Goal: Find specific page/section: Find specific page/section

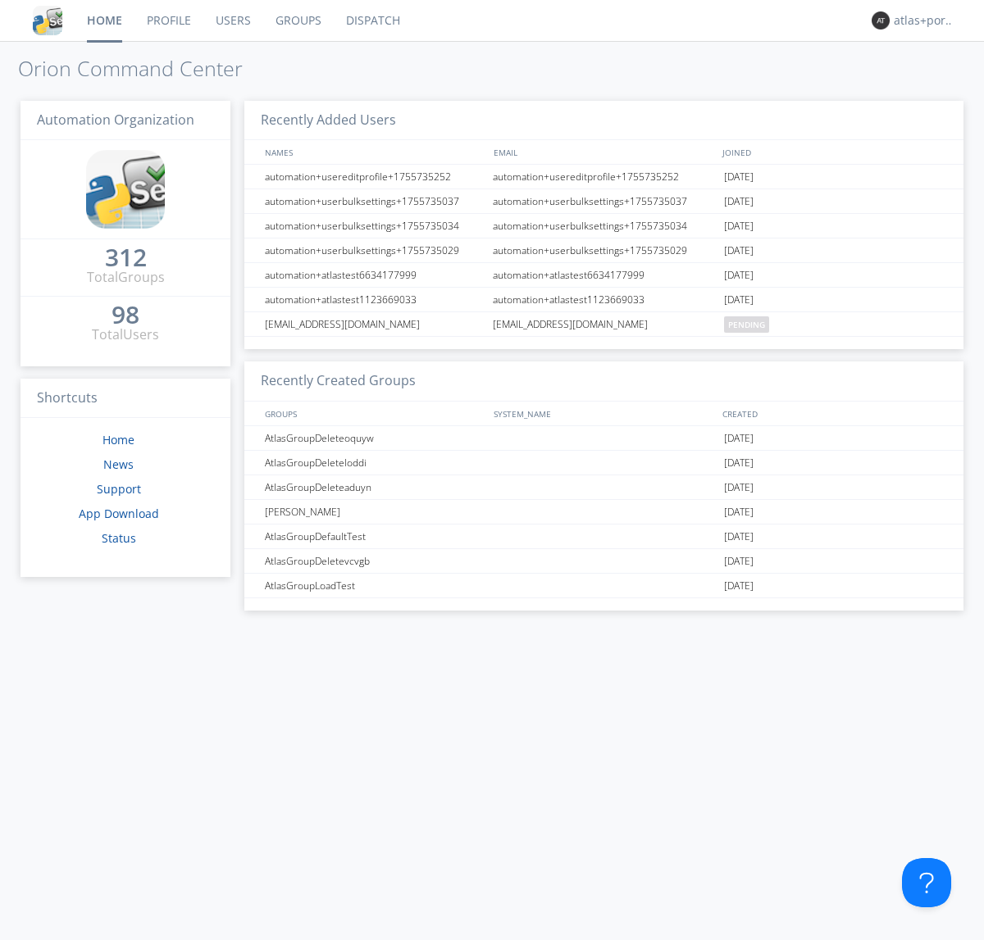
click at [371, 20] on link "Dispatch" at bounding box center [373, 20] width 79 height 41
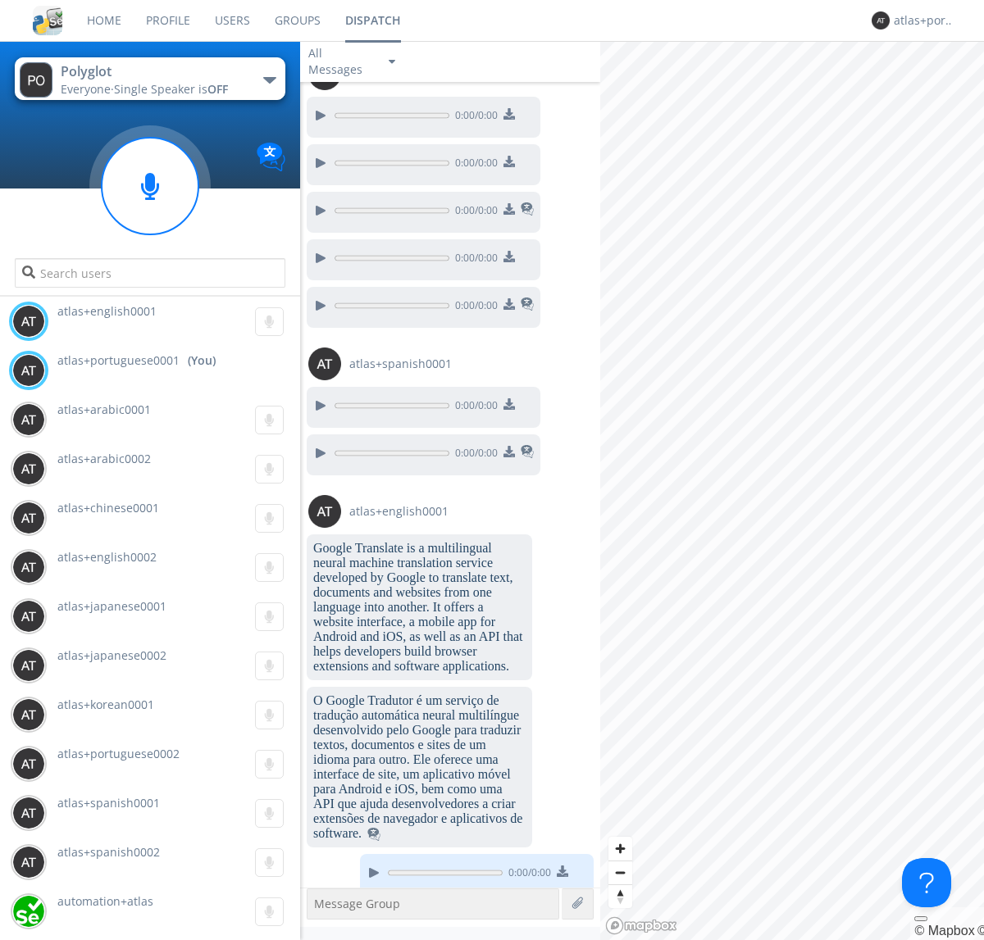
scroll to position [1706, 0]
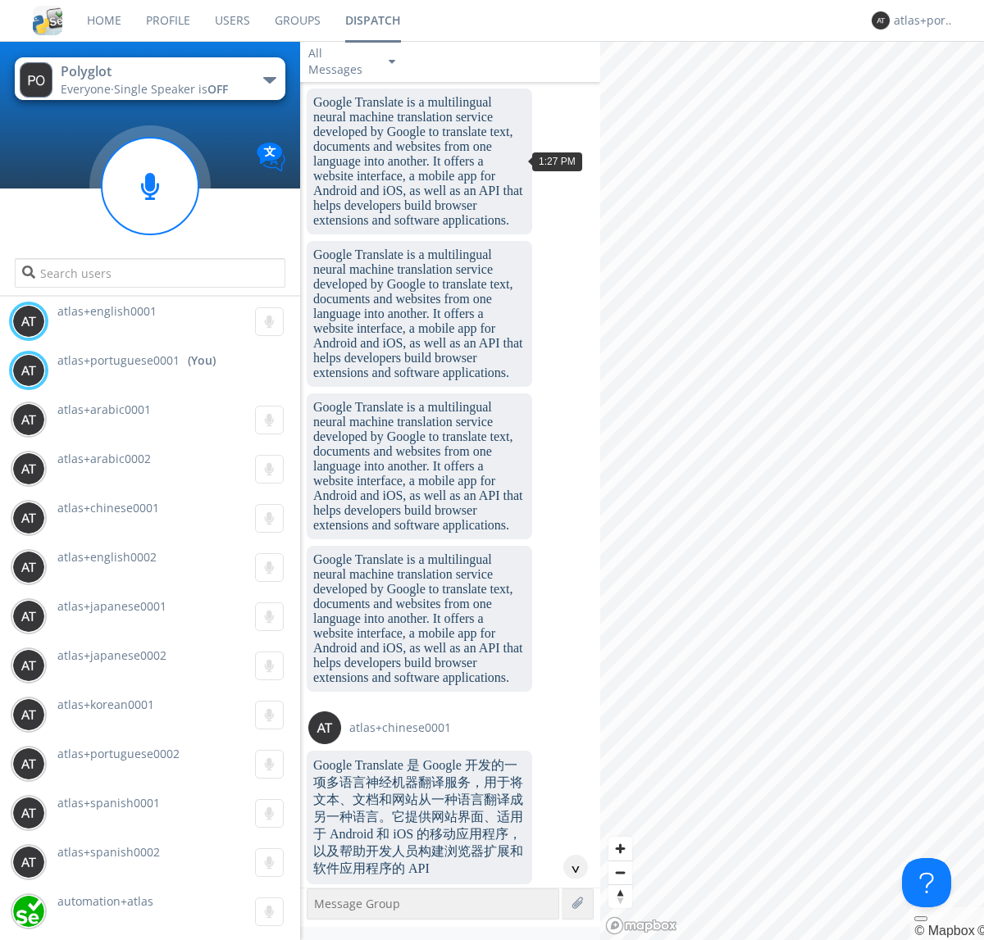
scroll to position [1761, 0]
click at [569, 867] on div "^" at bounding box center [575, 867] width 25 height 25
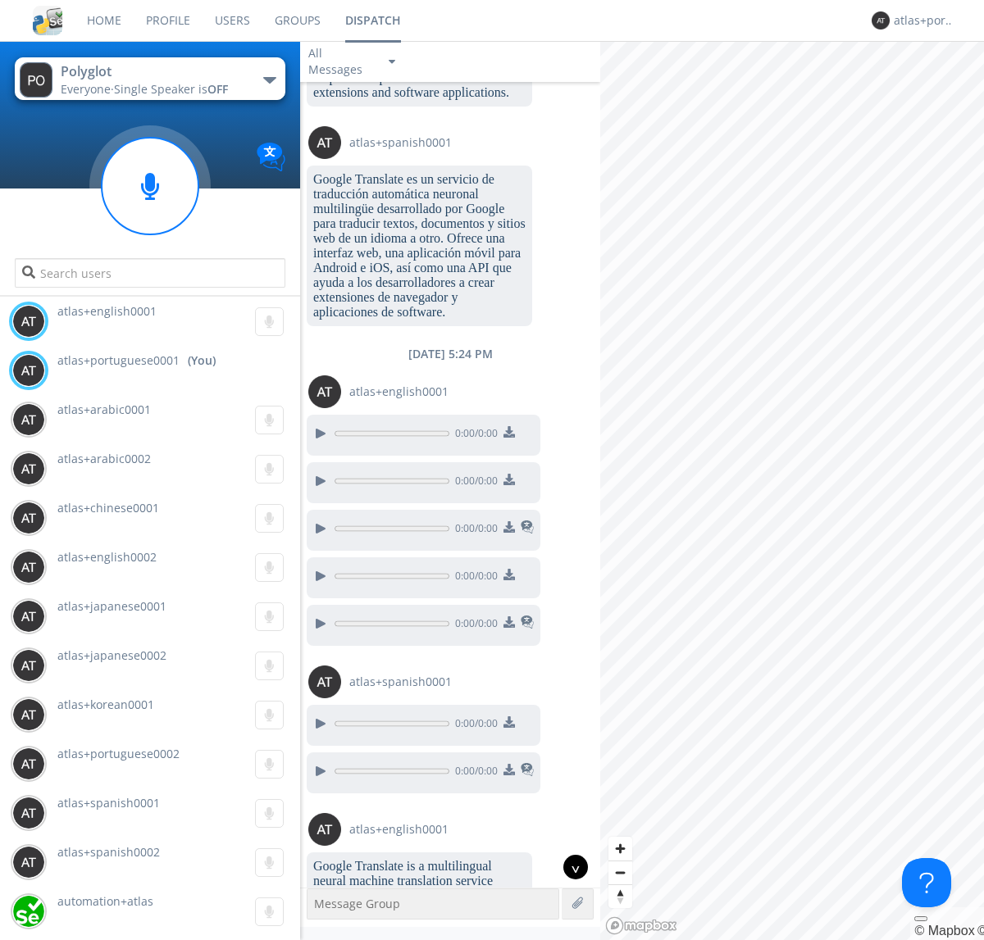
scroll to position [3342, 0]
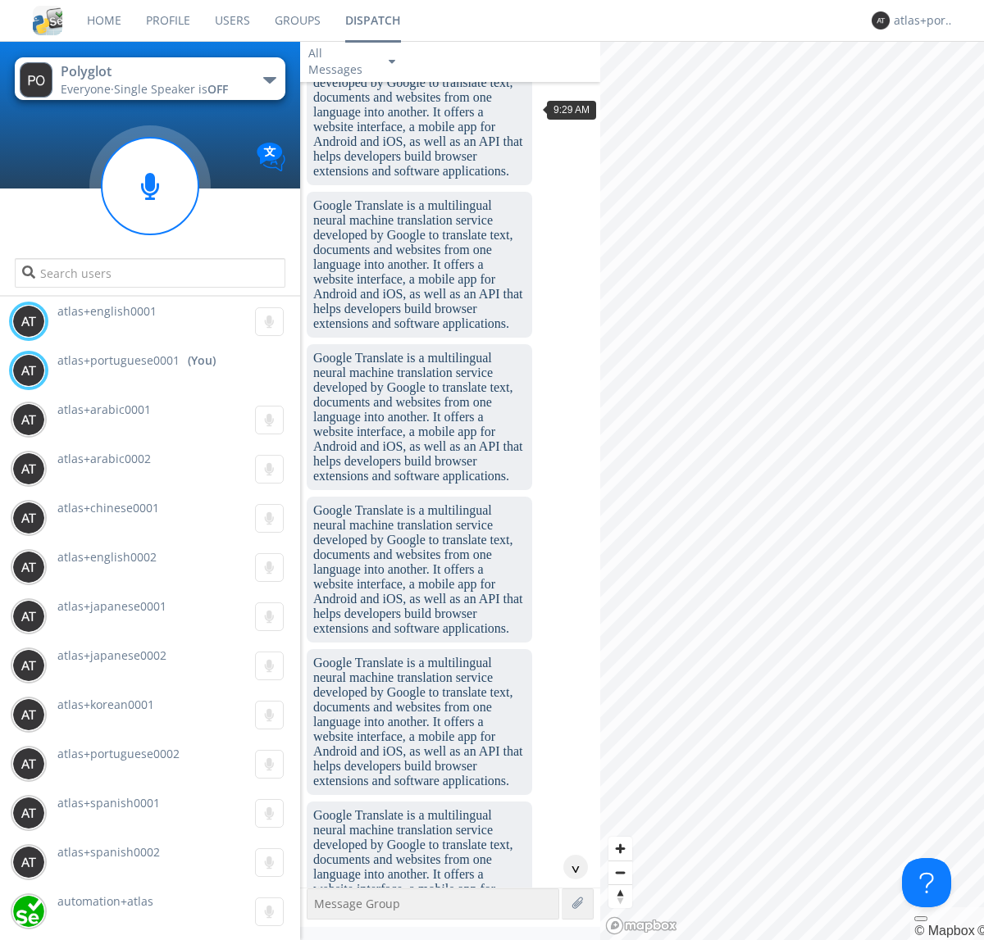
scroll to position [1500, 0]
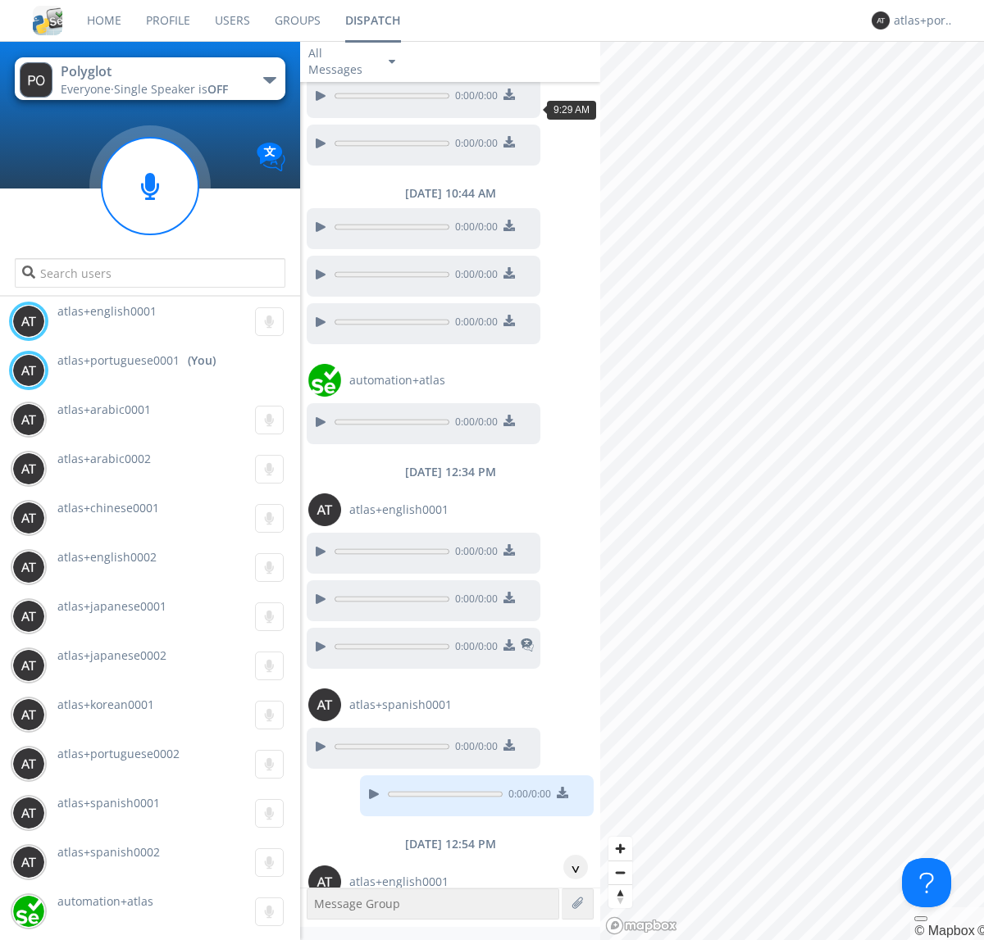
click at [569, 867] on div "^" at bounding box center [575, 867] width 25 height 25
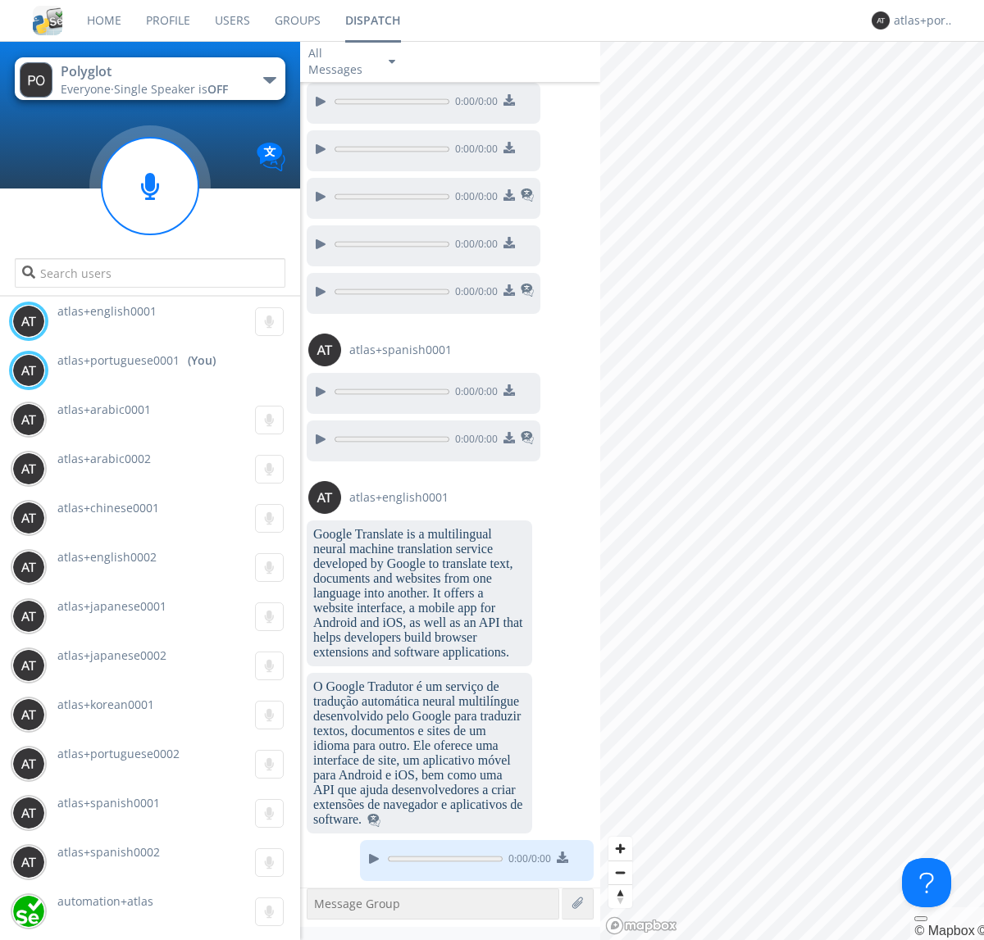
scroll to position [4717, 0]
click at [150, 186] on g at bounding box center [150, 186] width 97 height 97
